Goal: Check status

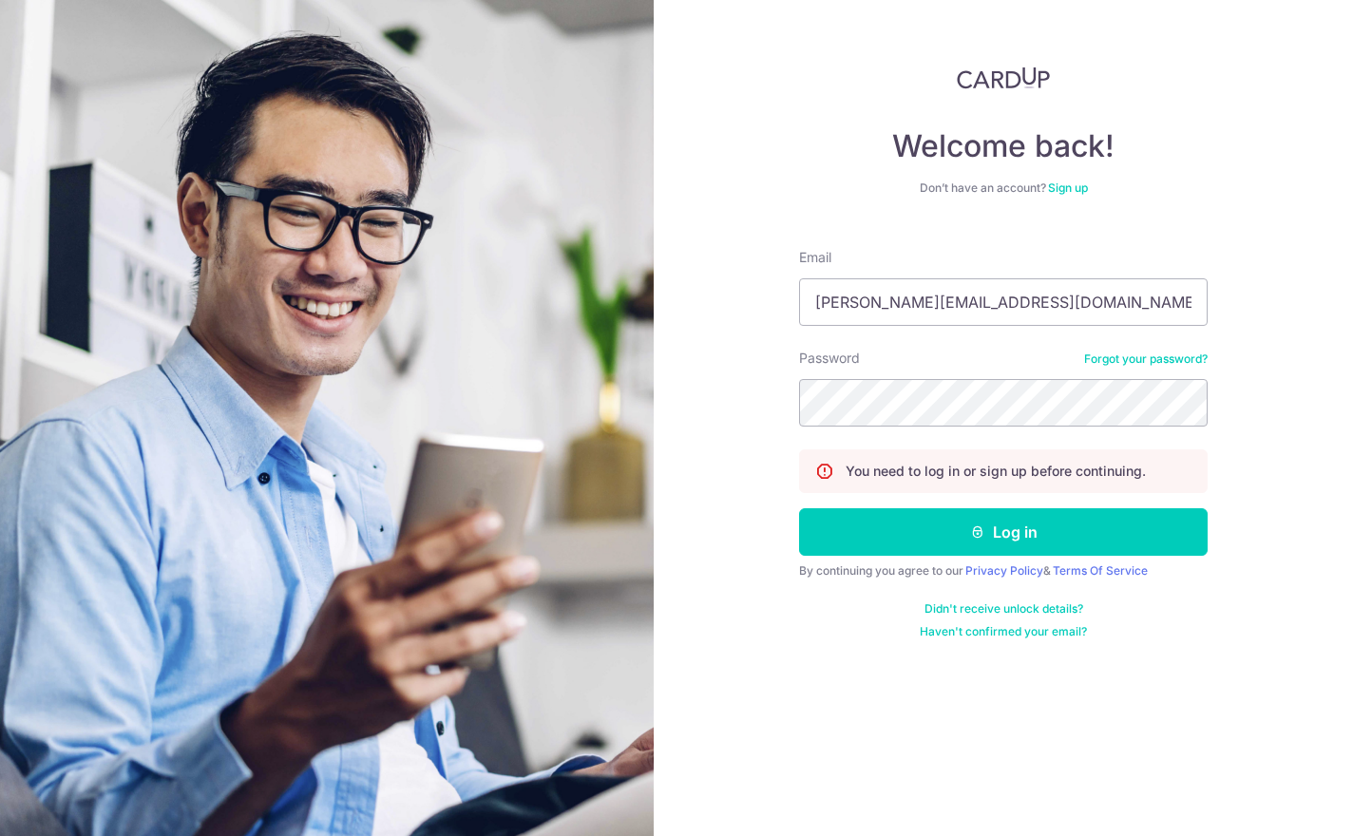
type input "[PERSON_NAME][EMAIL_ADDRESS][DOMAIN_NAME]"
click at [1004, 534] on button "Log in" at bounding box center [1003, 532] width 409 height 48
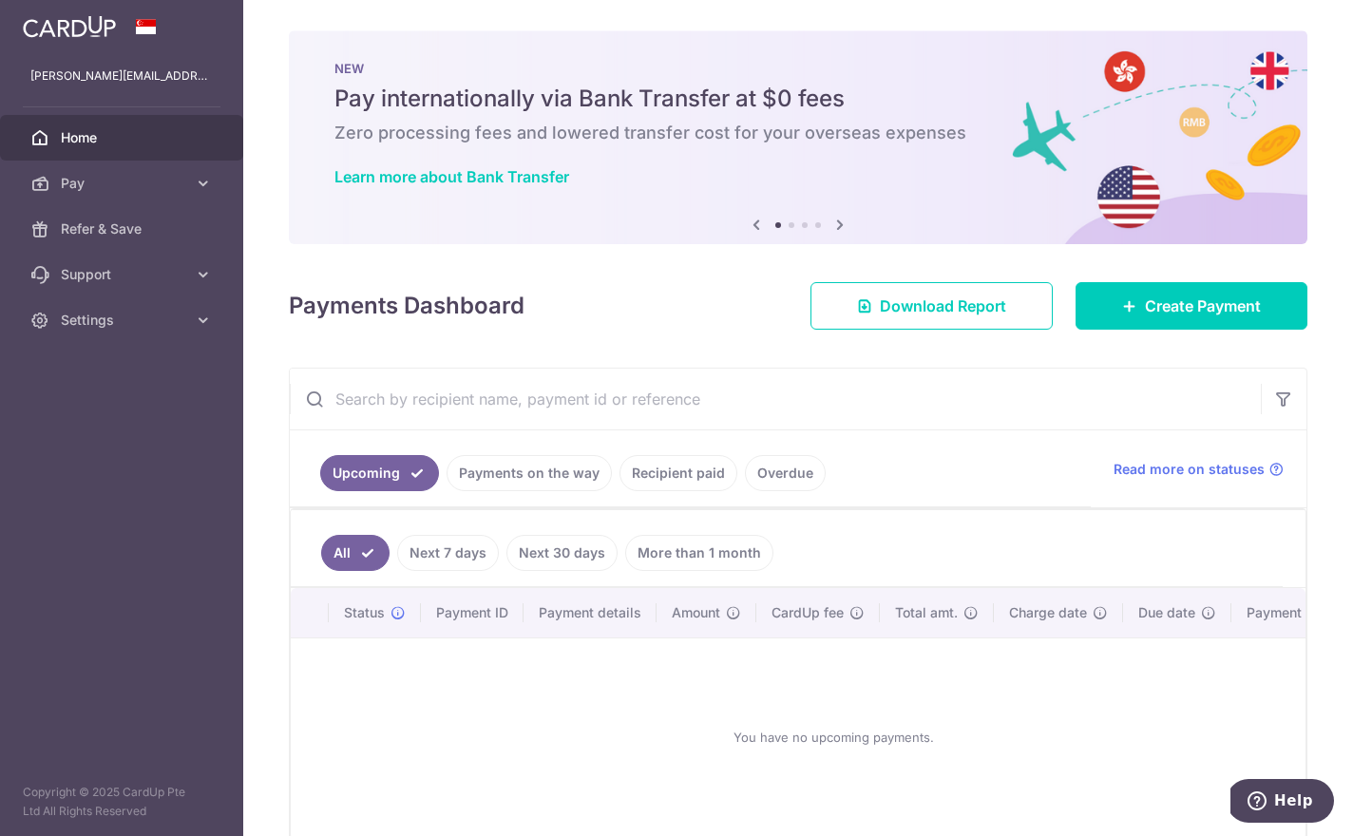
click at [447, 491] on link "Payments on the way" at bounding box center [529, 473] width 165 height 36
